Goal: Task Accomplishment & Management: Use online tool/utility

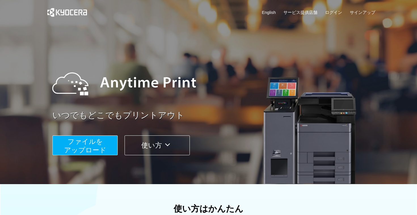
click at [89, 145] on span "ファイルを ​​アップロード" at bounding box center [85, 146] width 42 height 16
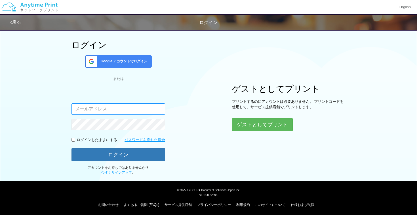
scroll to position [29, 0]
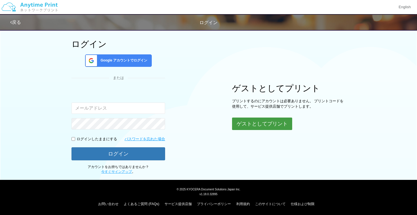
click at [255, 119] on button "ゲストとしてプリント" at bounding box center [262, 124] width 60 height 12
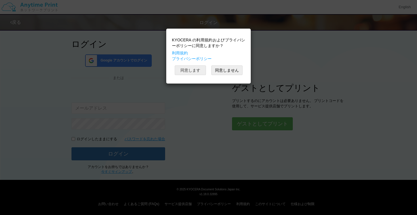
click at [196, 73] on button "同意します" at bounding box center [190, 71] width 31 height 10
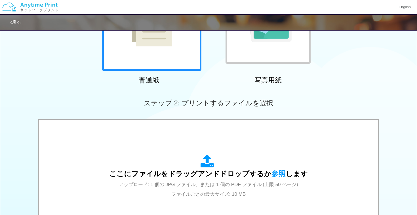
scroll to position [197, 0]
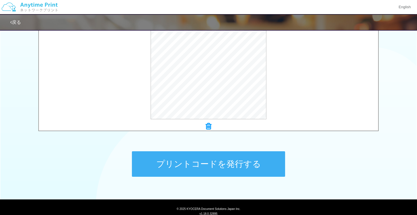
click at [220, 154] on button "プリントコードを発行する" at bounding box center [208, 164] width 153 height 26
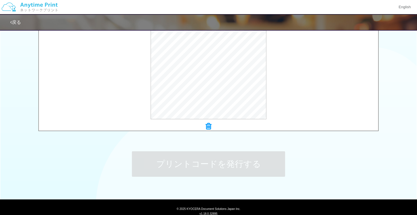
scroll to position [0, 0]
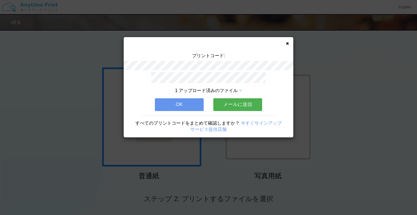
click at [182, 109] on button "OK" at bounding box center [179, 104] width 49 height 12
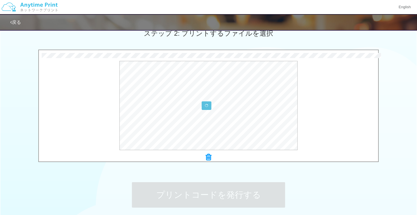
scroll to position [163, 0]
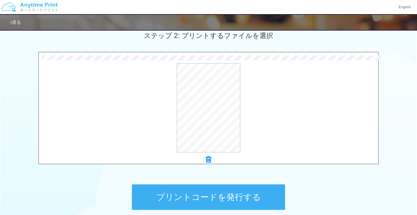
click at [206, 164] on div "× CEATEC_Registration_JA_61091a7e-1ef0-4b55-8901-a5fff72acb55 (1).pdf プレビュー" at bounding box center [208, 108] width 340 height 113
click at [207, 161] on icon at bounding box center [209, 159] width 6 height 7
click at [205, 200] on button "プリントコードを発行する" at bounding box center [208, 198] width 153 height 26
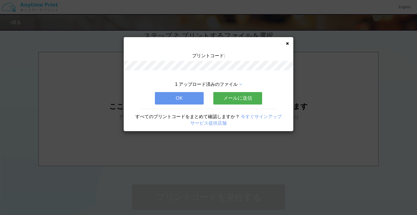
scroll to position [0, 0]
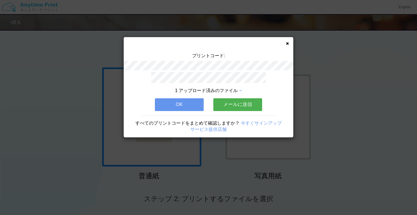
click at [209, 60] on div "プリントコード:" at bounding box center [209, 62] width 170 height 19
click at [205, 86] on div "1 アップロード済みのファイル" at bounding box center [208, 83] width 119 height 22
click at [203, 90] on span "1 アップロード済みのファイル" at bounding box center [206, 90] width 63 height 5
click at [241, 91] on icon at bounding box center [240, 91] width 3 height 5
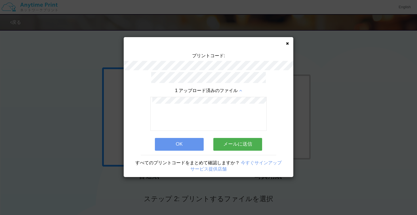
click at [241, 91] on icon at bounding box center [240, 91] width 3 height 5
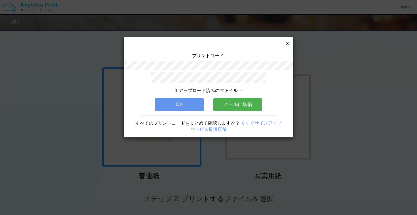
click at [241, 91] on icon at bounding box center [240, 91] width 3 height 5
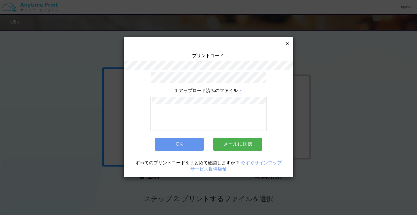
click at [233, 93] on div "1 アップロード済みのファイル" at bounding box center [208, 109] width 119 height 43
